Goal: Transaction & Acquisition: Purchase product/service

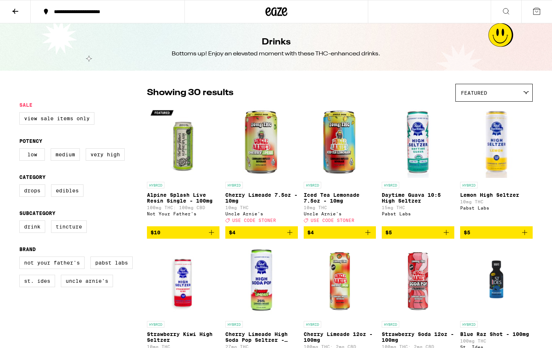
scroll to position [665, 0]
